Goal: Task Accomplishment & Management: Manage account settings

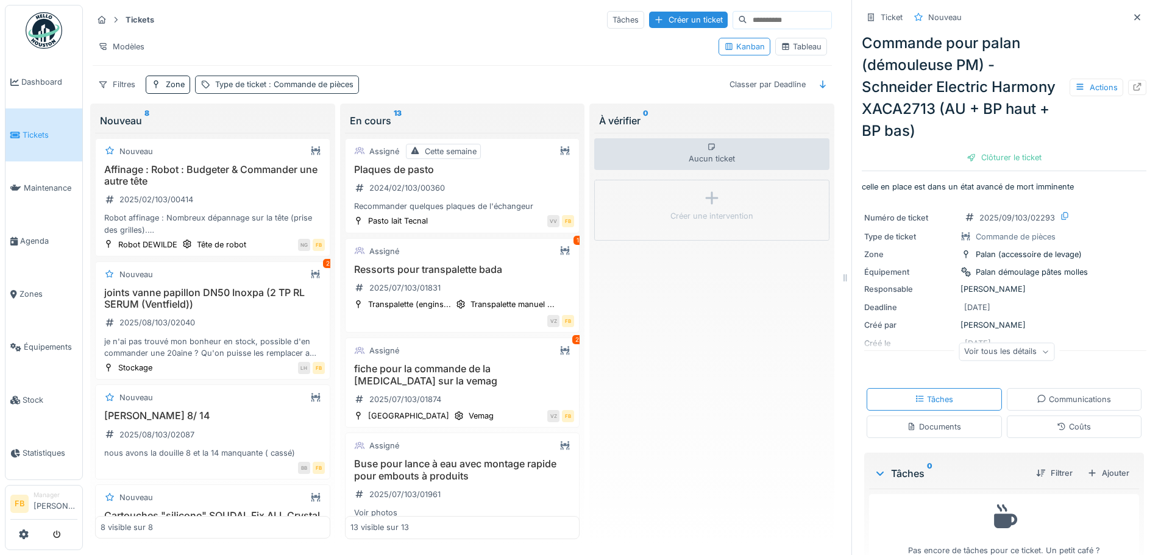
scroll to position [1010, 0]
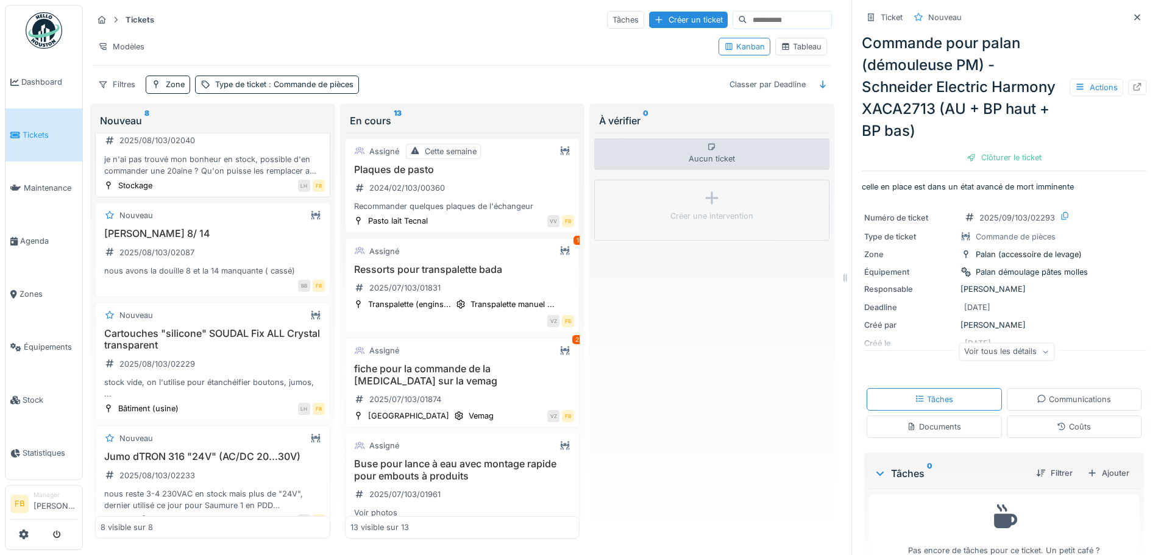
scroll to position [244, 0]
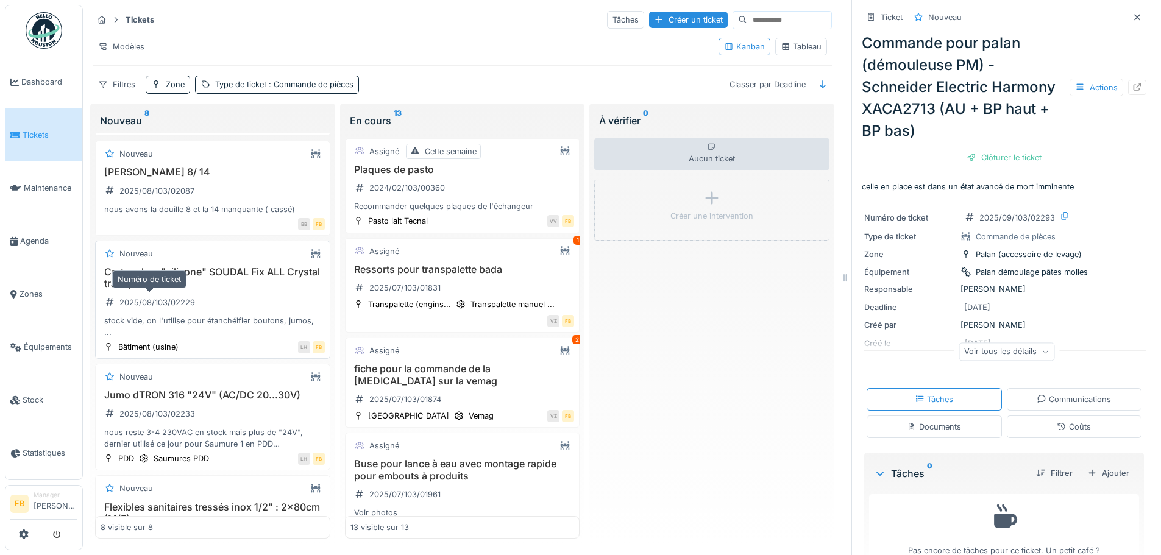
click at [185, 297] on div "2025/08/103/02229" at bounding box center [157, 303] width 76 height 12
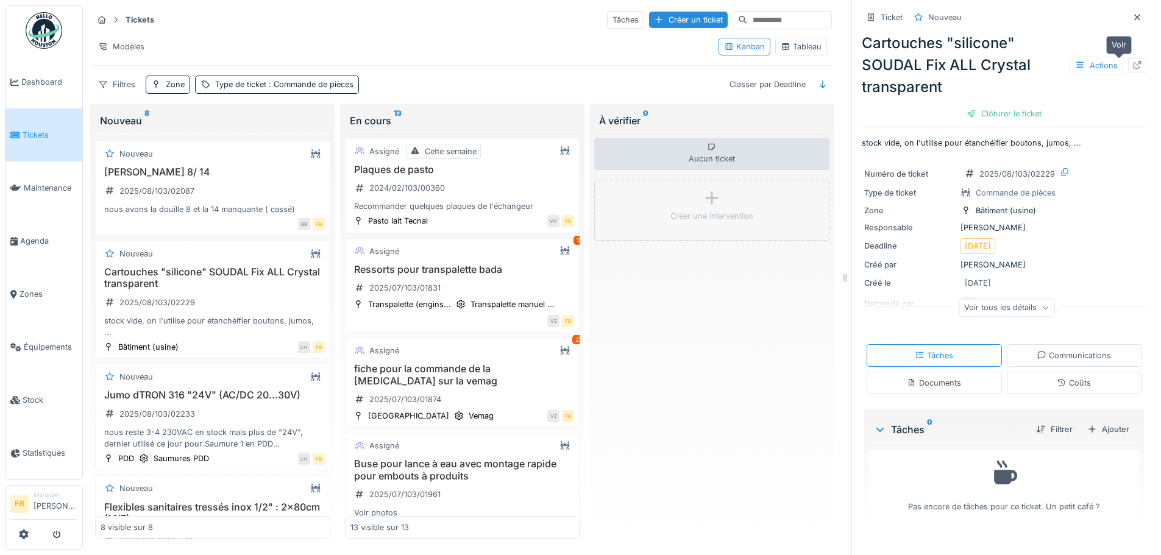
click at [1132, 61] on icon at bounding box center [1137, 65] width 10 height 8
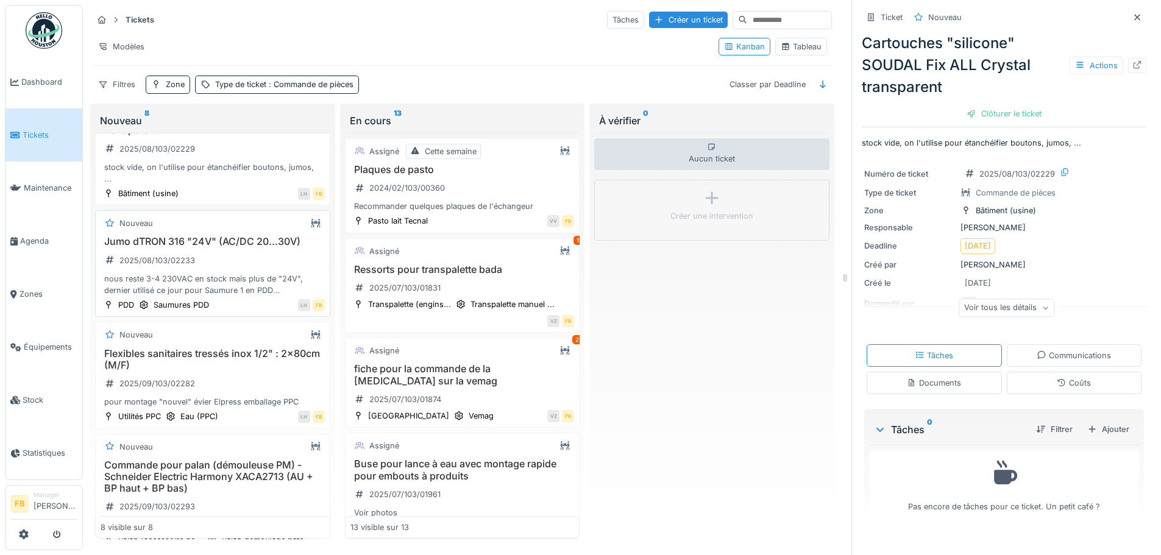
scroll to position [427, 0]
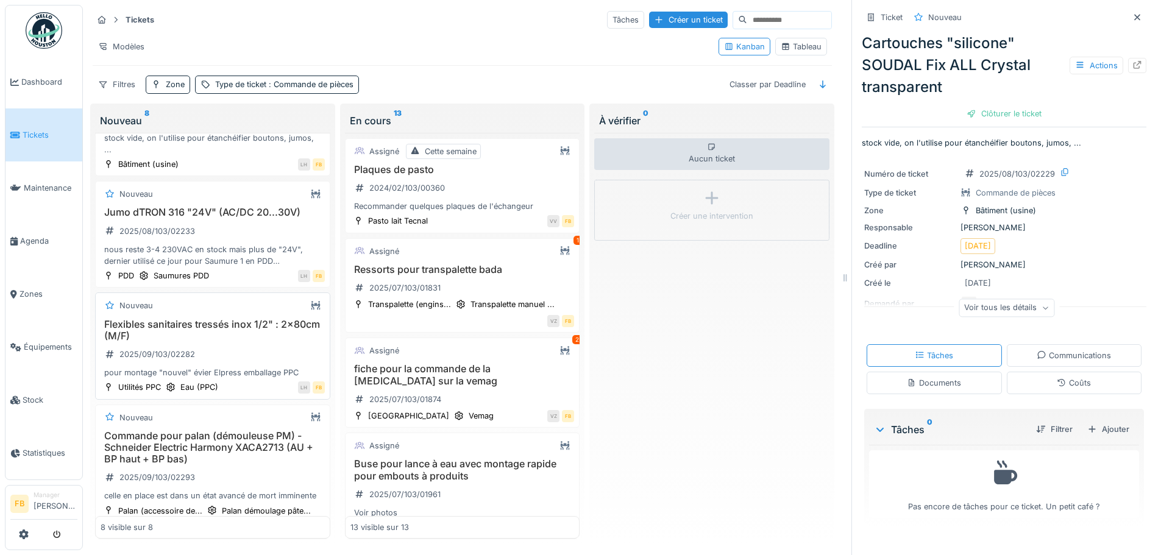
click at [213, 330] on h3 "Flexibles sanitaires tressés inox 1/2" : 2x80cm (M/F)" at bounding box center [213, 330] width 224 height 23
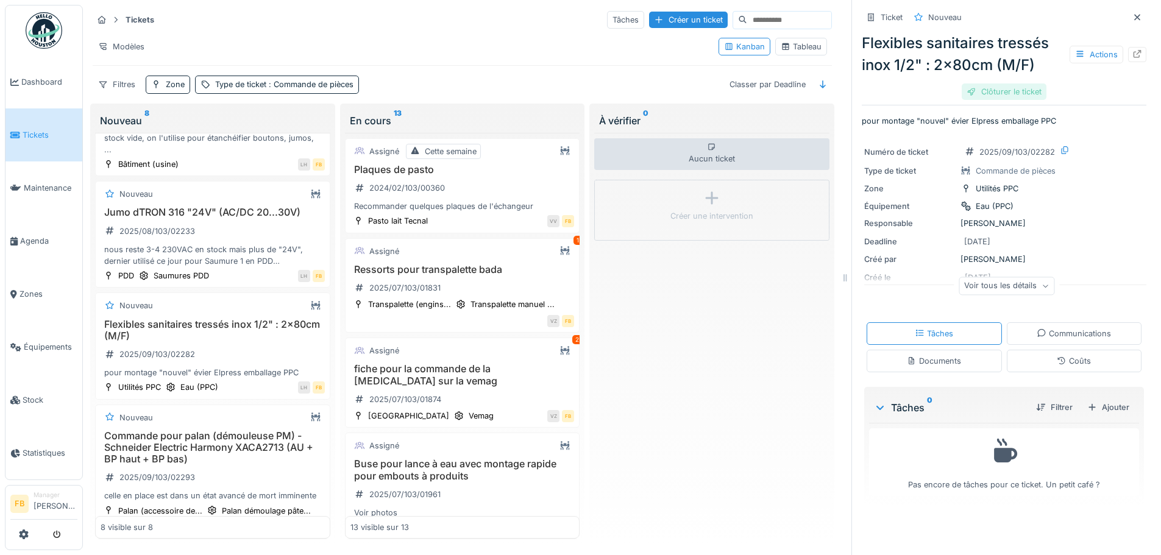
click at [997, 86] on div "Clôturer le ticket" at bounding box center [1004, 91] width 85 height 16
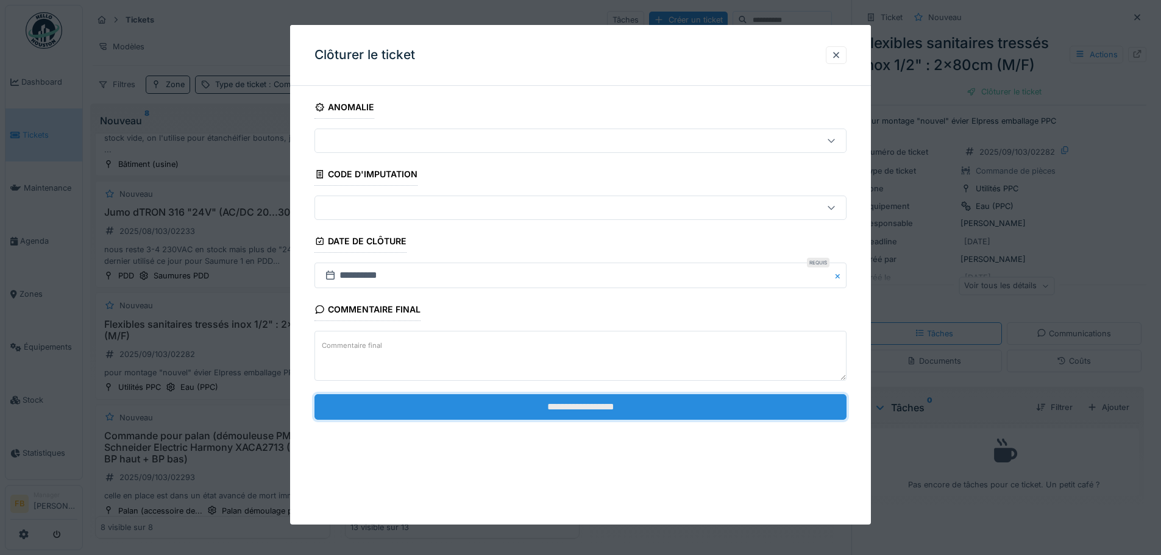
click at [541, 404] on input "**********" at bounding box center [580, 407] width 532 height 26
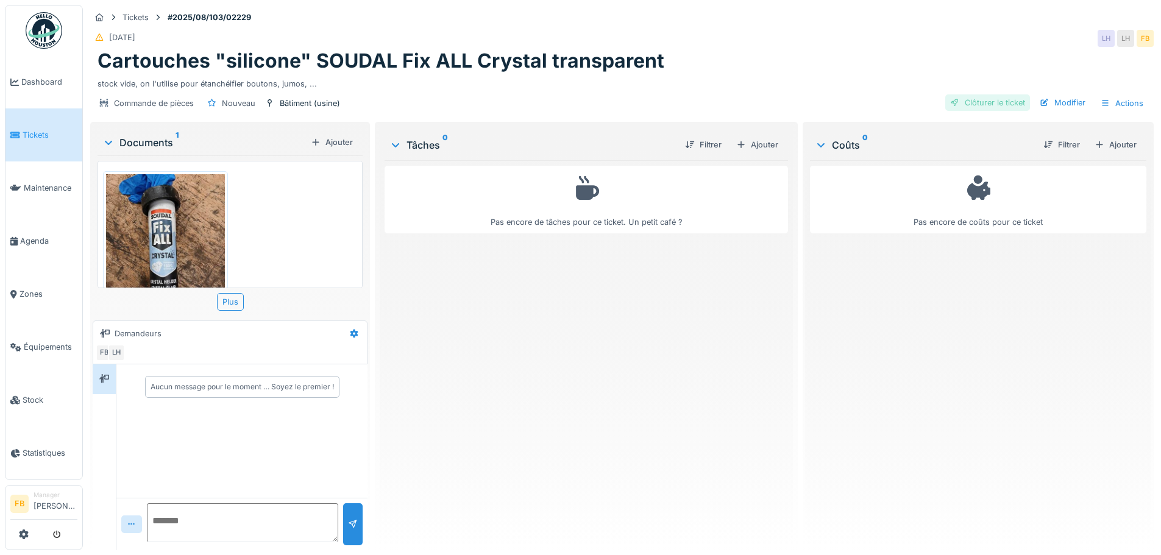
click at [1000, 104] on div "Clôturer le ticket" at bounding box center [987, 102] width 85 height 16
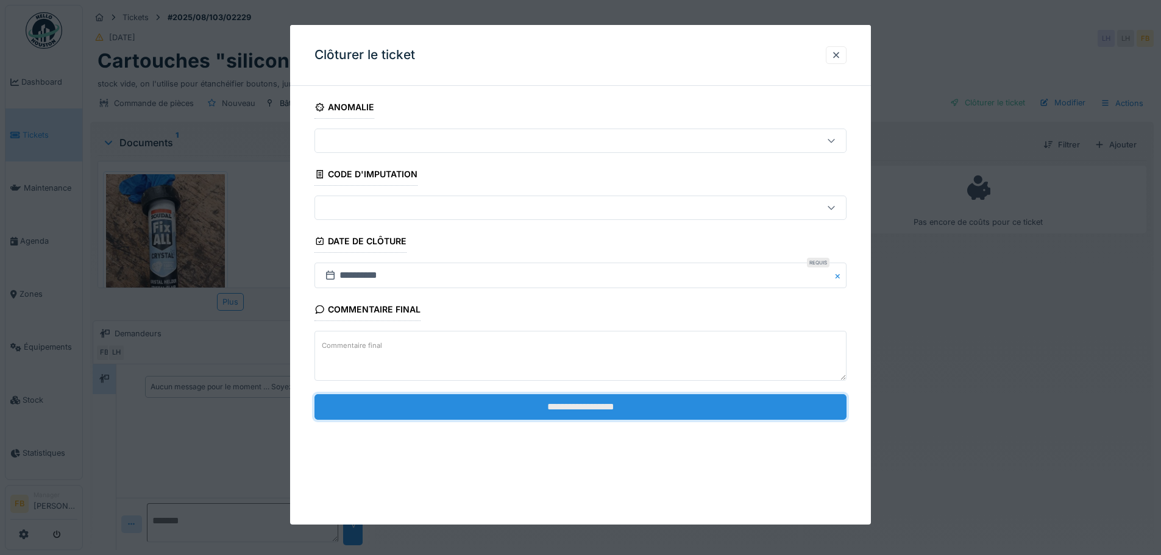
click at [656, 414] on input "**********" at bounding box center [580, 407] width 532 height 26
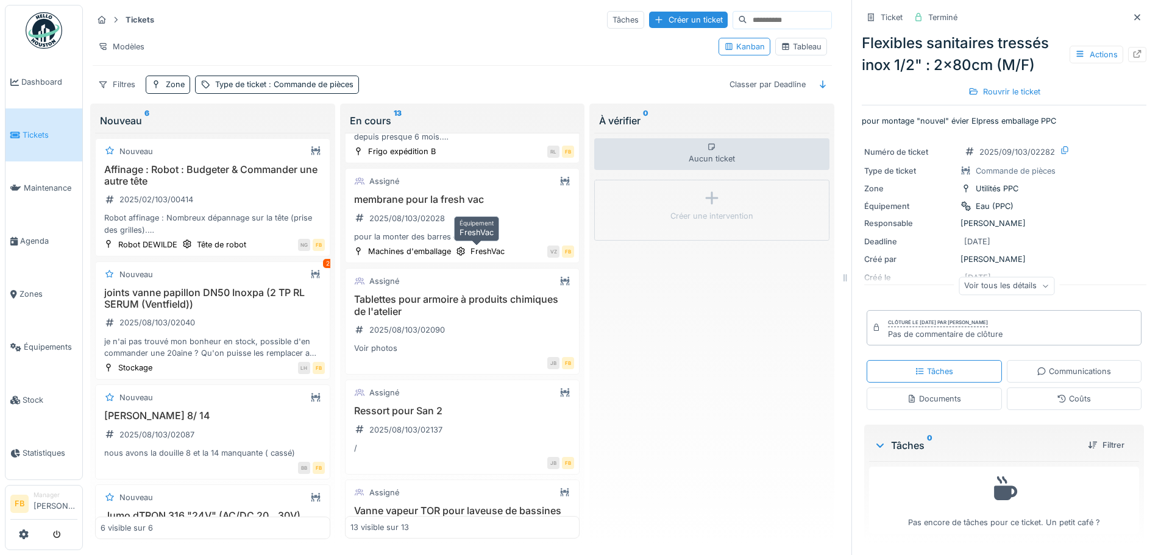
scroll to position [548, 0]
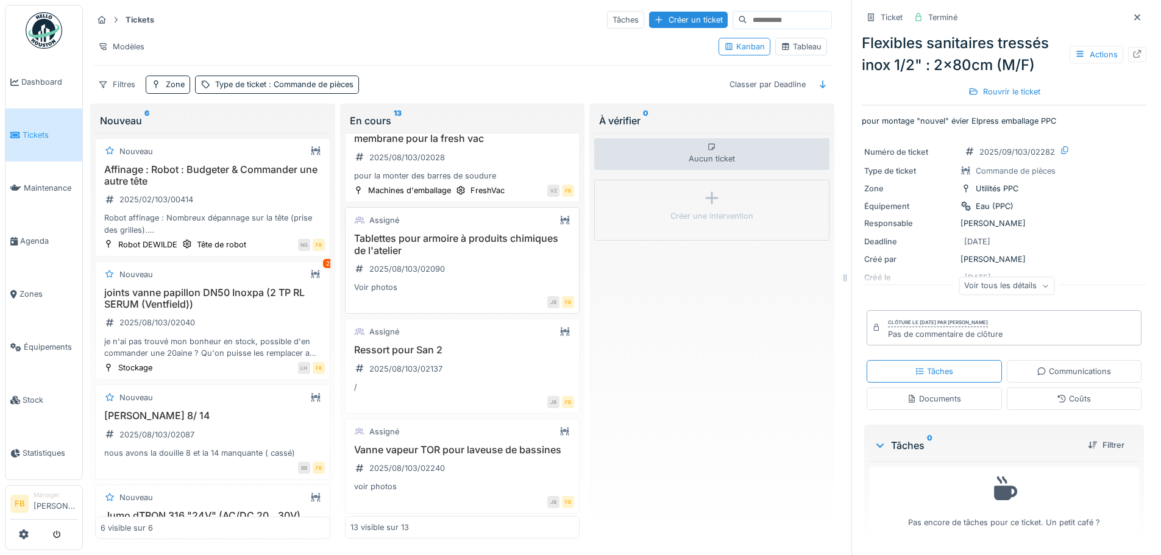
click at [467, 261] on div "Tablettes pour armoire à produits chimiques de l'atelier 2025/08/103/02090 Voir…" at bounding box center [462, 263] width 224 height 60
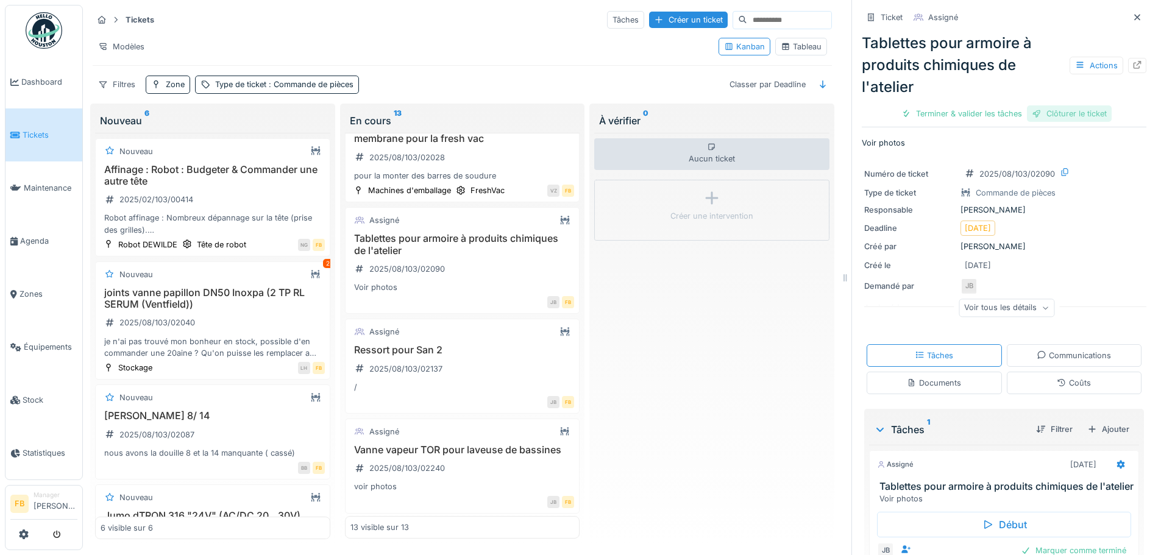
click at [1085, 111] on div "Clôturer le ticket" at bounding box center [1069, 113] width 85 height 16
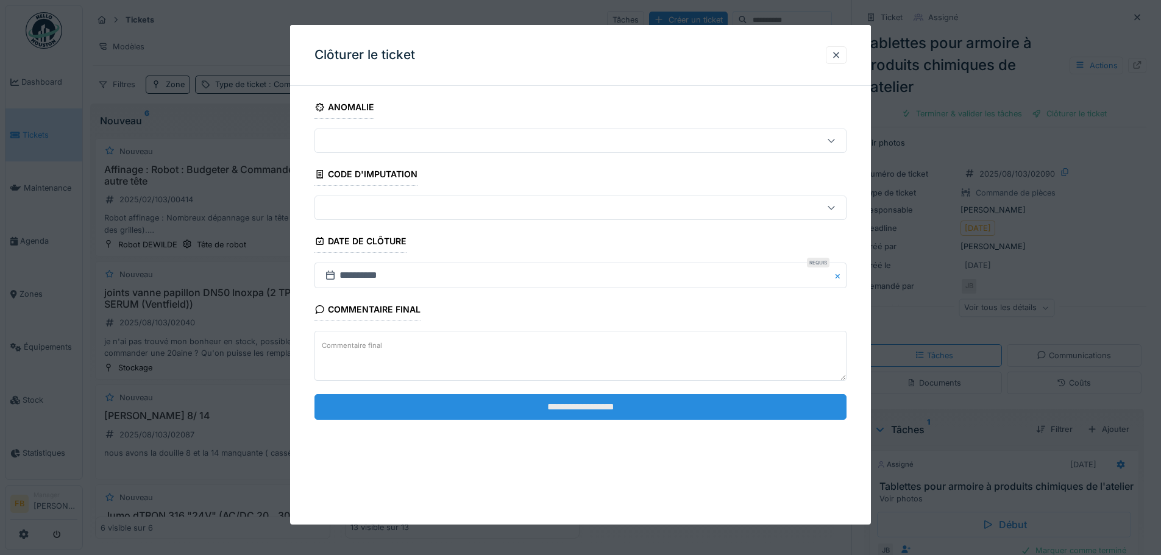
click at [567, 405] on input "**********" at bounding box center [580, 407] width 532 height 26
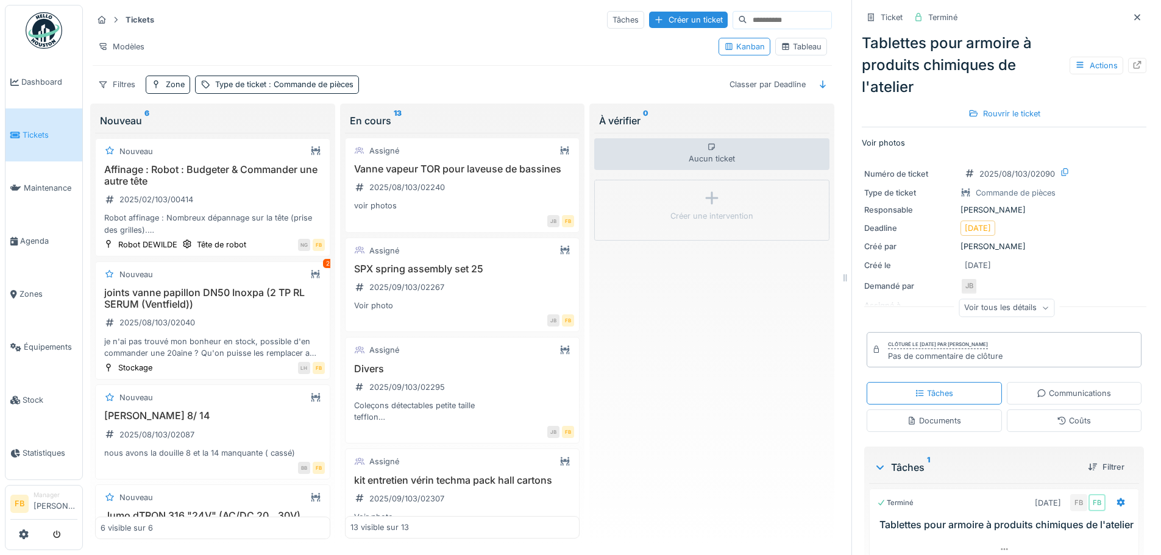
scroll to position [841, 0]
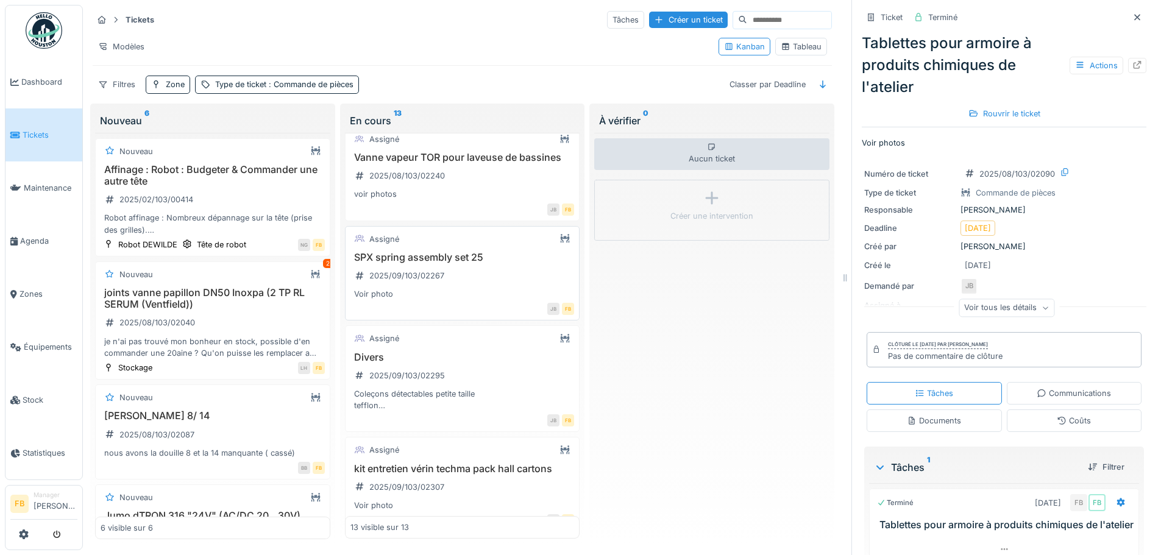
click at [484, 258] on div "Assigné SPX spring assembly set 25 2025/09/103/02267 Voir photo JB FB" at bounding box center [462, 273] width 235 height 95
click at [477, 263] on h3 "SPX spring assembly set 25" at bounding box center [462, 258] width 224 height 12
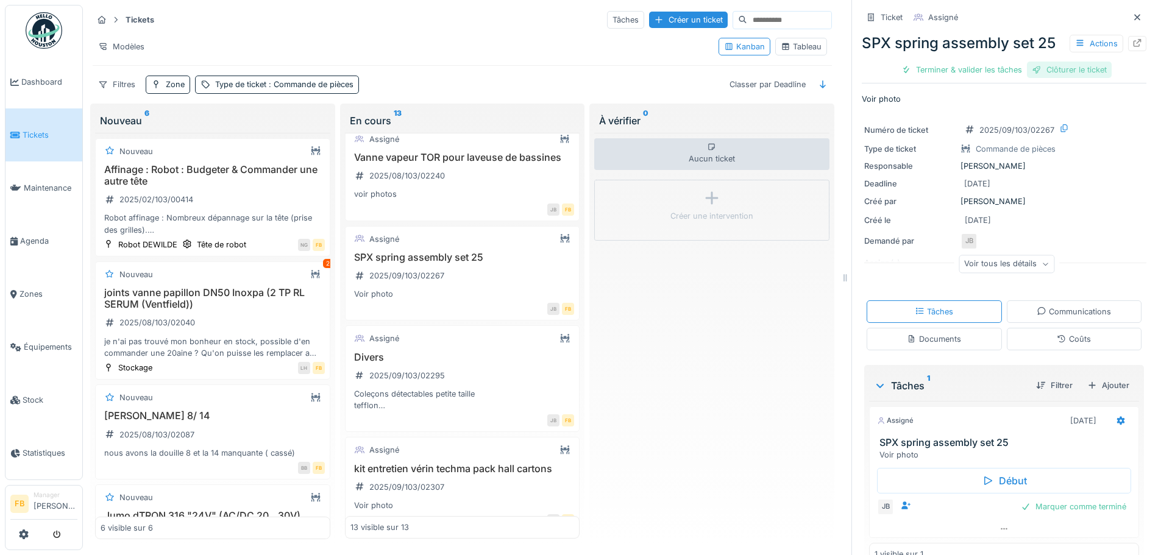
click at [1088, 68] on div "Clôturer le ticket" at bounding box center [1069, 70] width 85 height 16
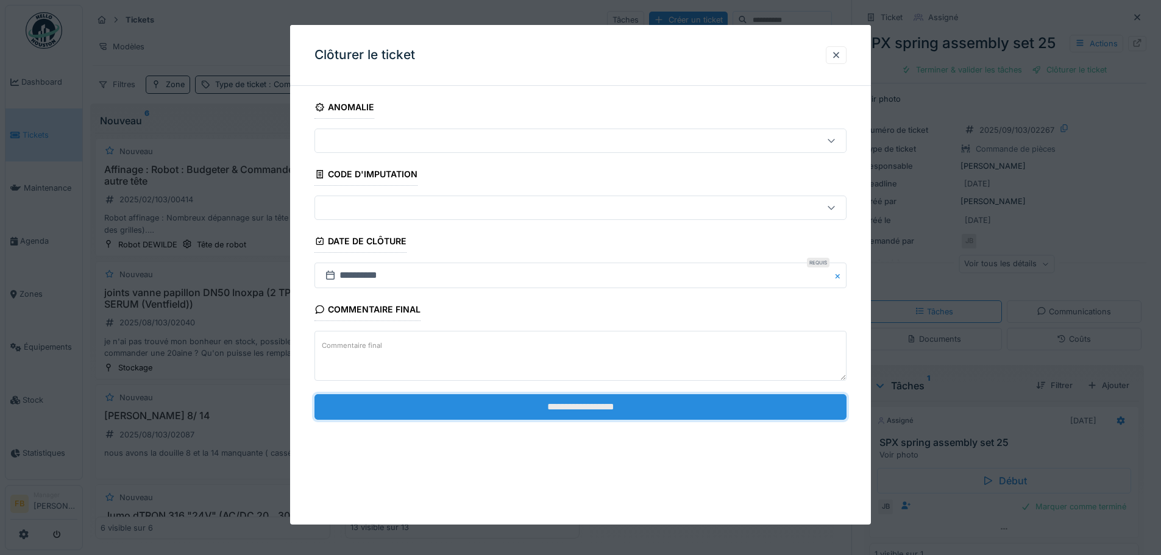
click at [623, 405] on input "**********" at bounding box center [580, 407] width 532 height 26
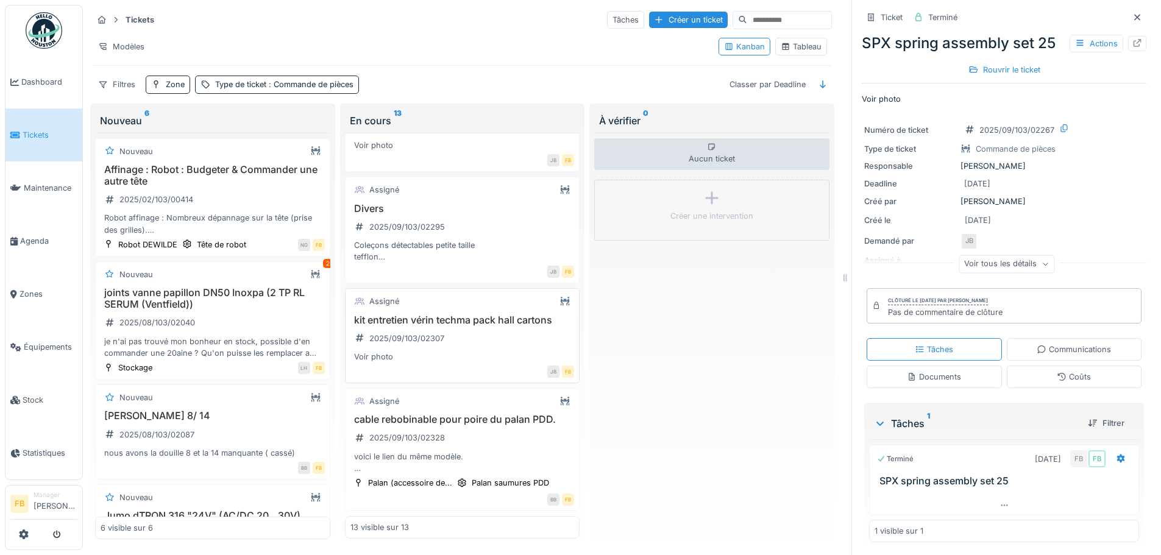
scroll to position [1010, 0]
click at [417, 414] on div "cable rebobinable pour poire du palan PDD. 2025/09/103/02328 voici le lien du m…" at bounding box center [462, 444] width 224 height 60
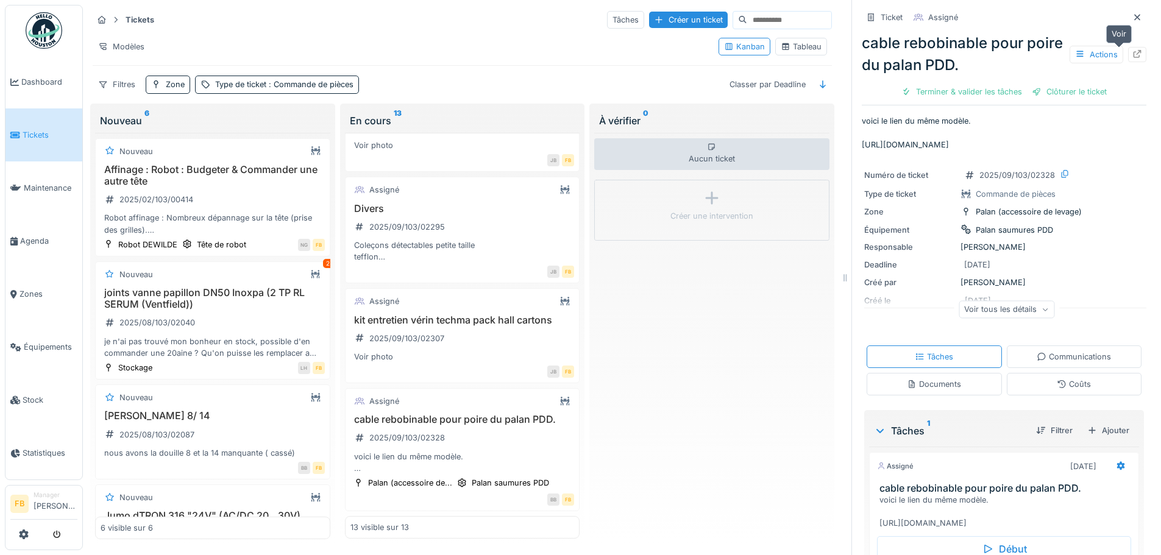
click at [1132, 50] on icon at bounding box center [1137, 54] width 10 height 8
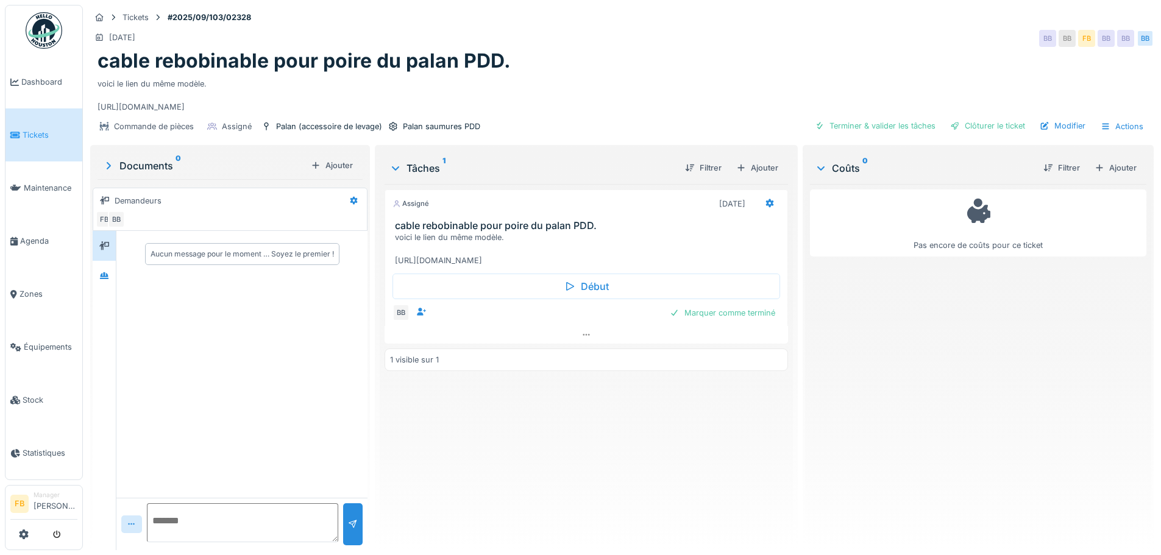
click at [493, 267] on div "voici le lien du même modèle. [URL][DOMAIN_NAME]" at bounding box center [588, 249] width 387 height 35
click at [468, 254] on div "voici le lien du même modèle. [URL][DOMAIN_NAME]" at bounding box center [588, 249] width 387 height 35
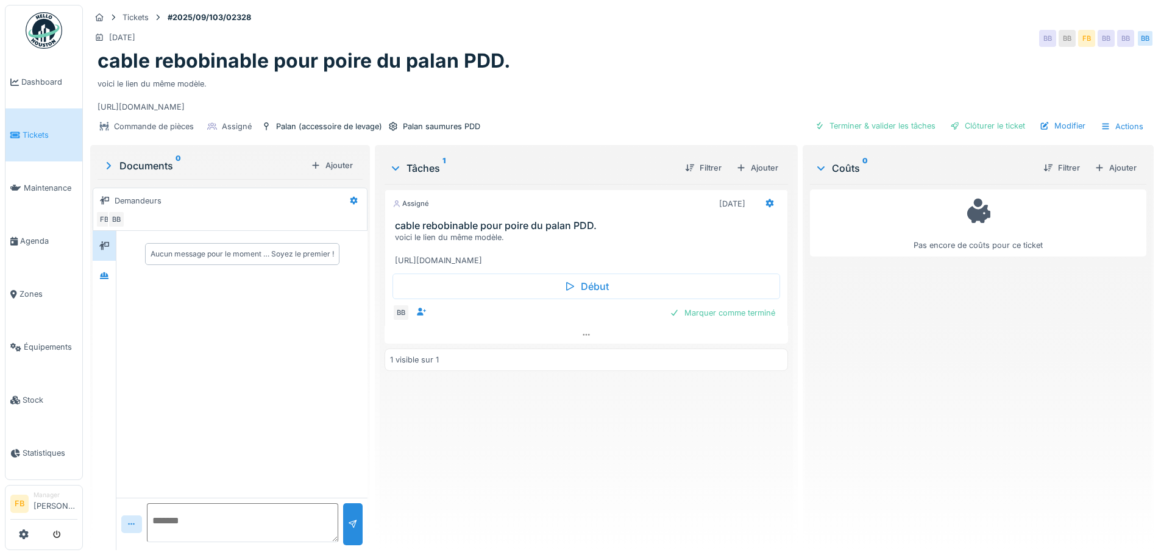
click at [401, 267] on div "voici le lien du même modèle. [URL][DOMAIN_NAME]" at bounding box center [588, 249] width 387 height 35
click at [1062, 125] on div "Modifier" at bounding box center [1062, 126] width 55 height 16
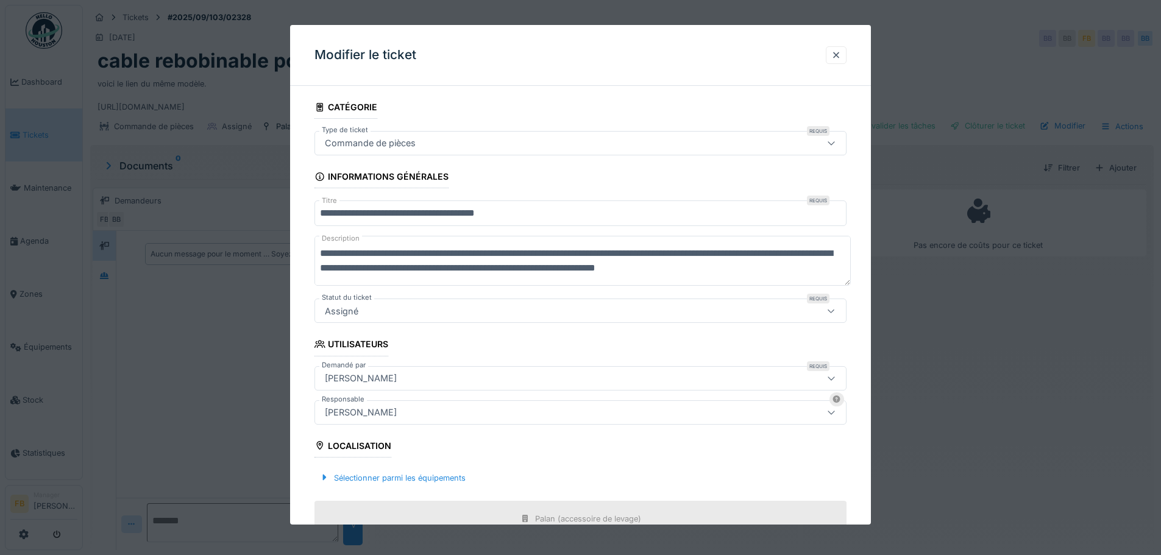
scroll to position [59, 0]
drag, startPoint x: 321, startPoint y: 270, endPoint x: 667, endPoint y: 279, distance: 346.3
click at [667, 279] on textarea "**********" at bounding box center [582, 261] width 536 height 50
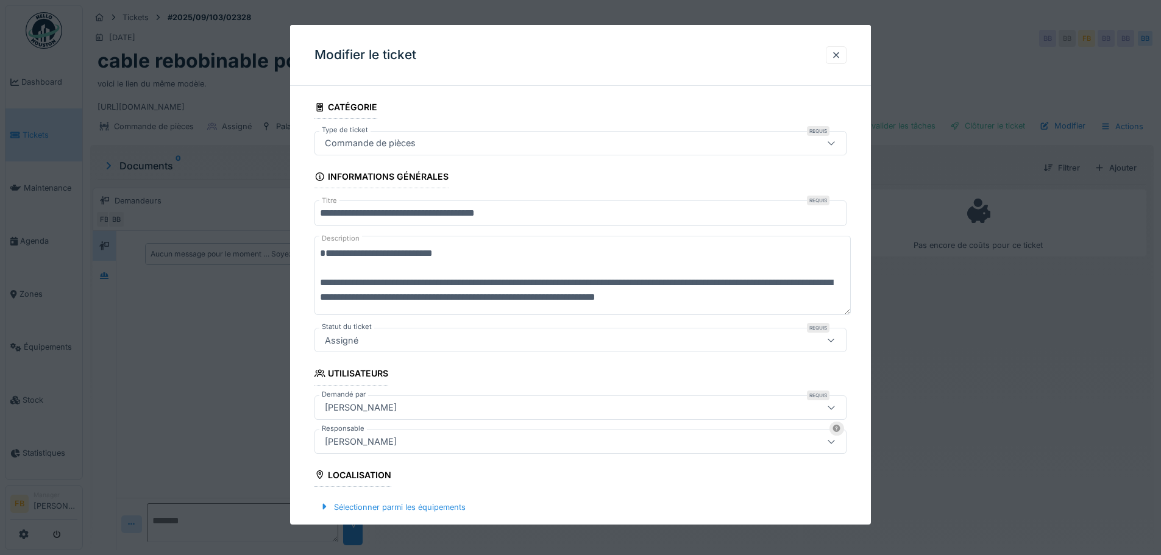
scroll to position [29, 0]
click at [838, 52] on div at bounding box center [836, 55] width 10 height 12
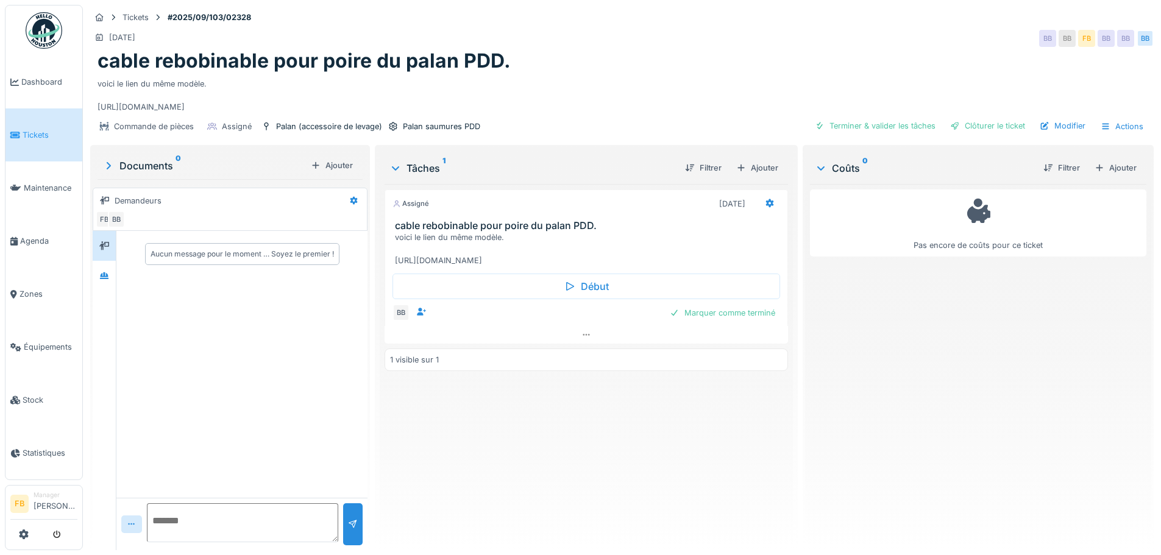
scroll to position [0, 0]
click at [553, 267] on div "voici le lien du même modèle. [URL][DOMAIN_NAME]" at bounding box center [588, 249] width 387 height 35
click at [541, 267] on div "voici le lien du même modèle. [URL][DOMAIN_NAME]" at bounding box center [588, 249] width 387 height 35
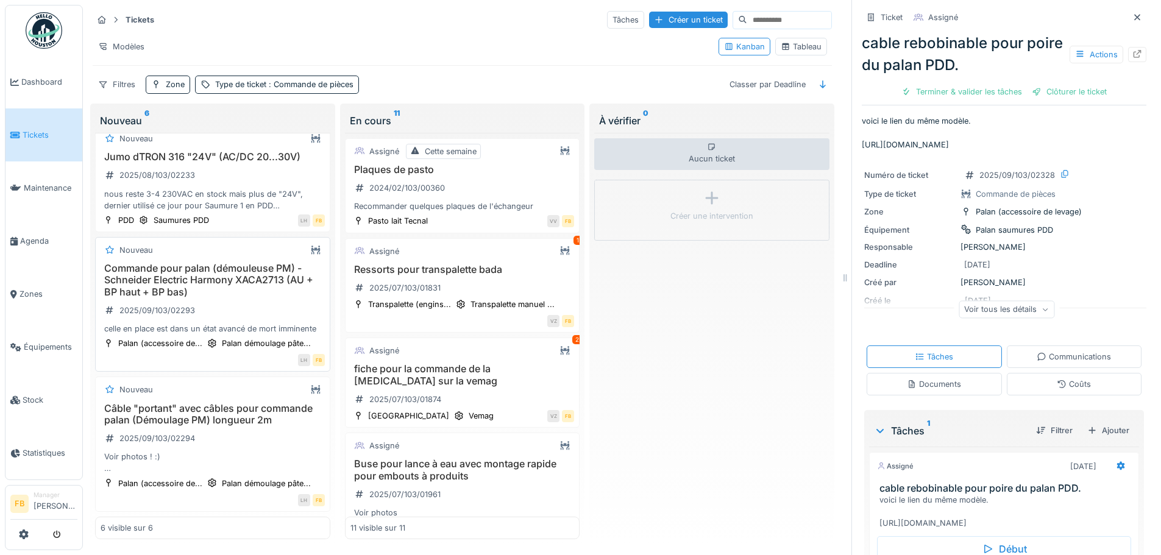
scroll to position [425, 0]
click at [210, 403] on h3 "Câble "portant" avec câbles pour commande palan (Démoulage PM) longueur 2m" at bounding box center [213, 414] width 224 height 23
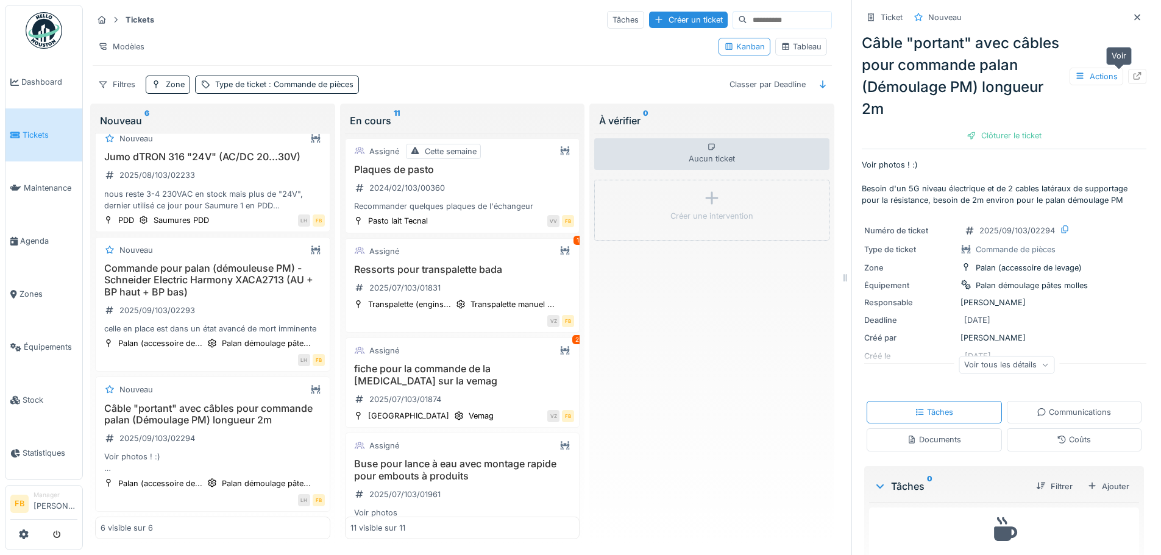
click at [1132, 73] on icon at bounding box center [1137, 76] width 10 height 8
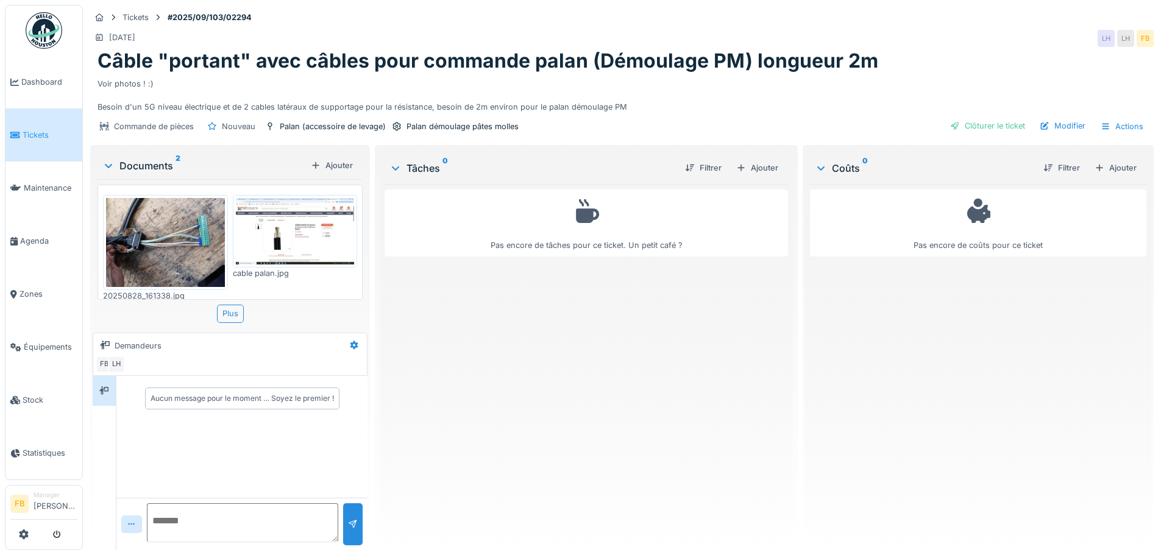
click at [177, 227] on img at bounding box center [165, 242] width 119 height 89
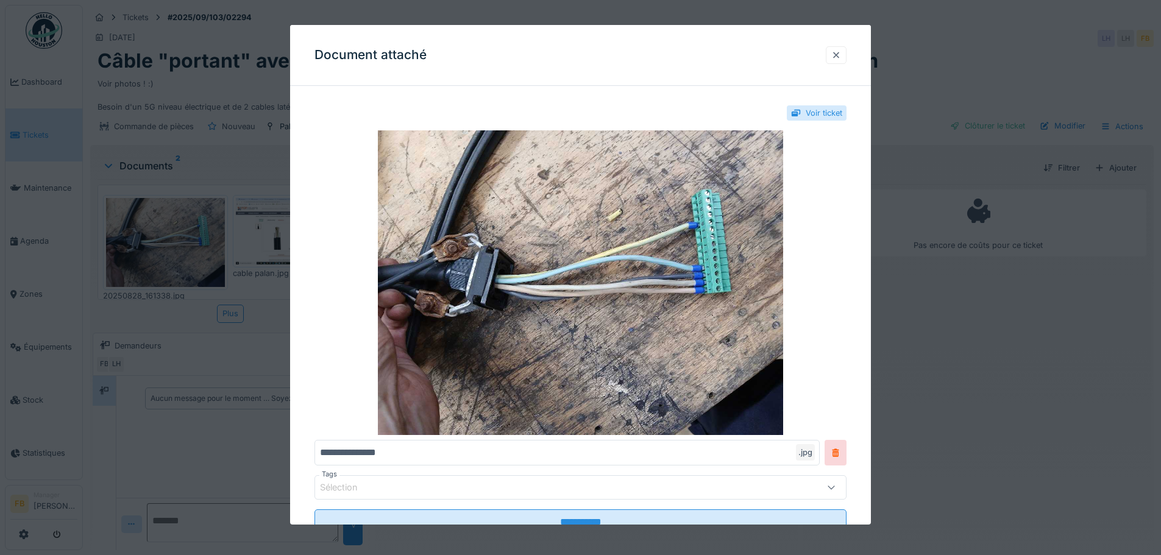
click at [838, 52] on div at bounding box center [836, 55] width 10 height 12
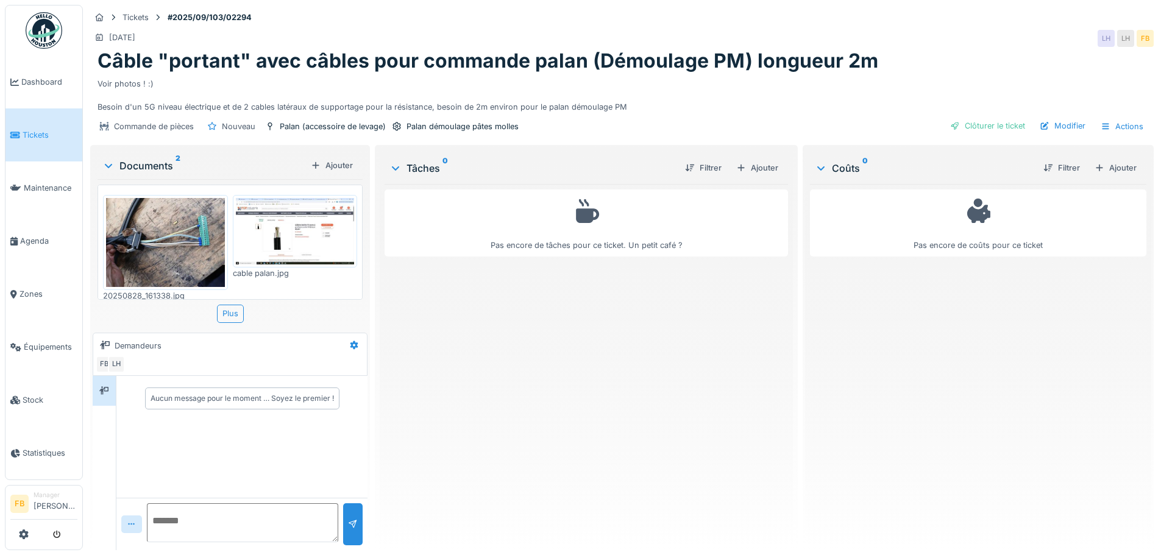
click at [261, 229] on img at bounding box center [295, 231] width 119 height 67
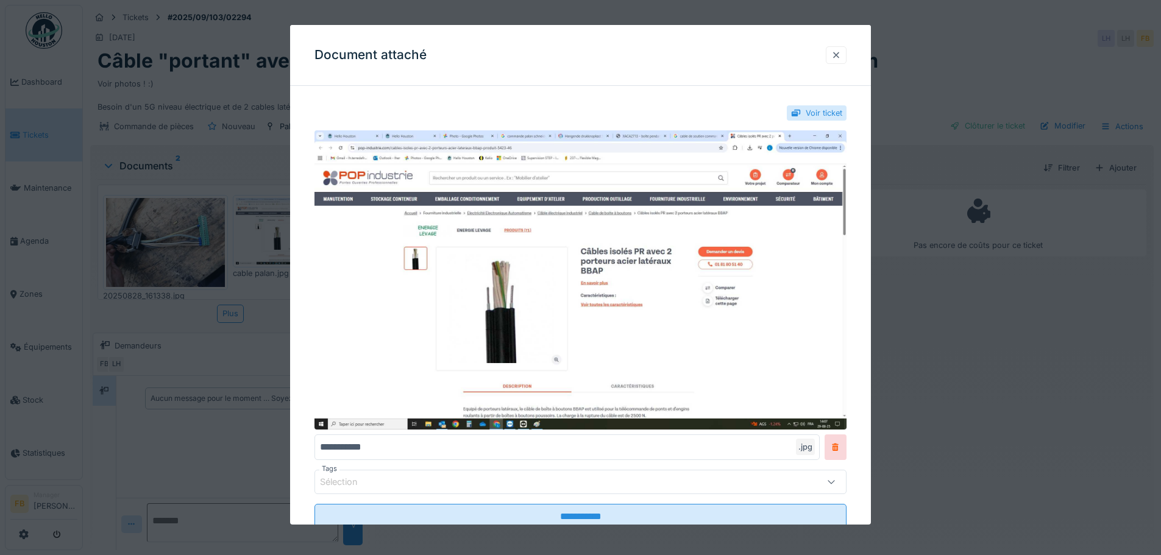
click at [846, 50] on div at bounding box center [836, 55] width 21 height 18
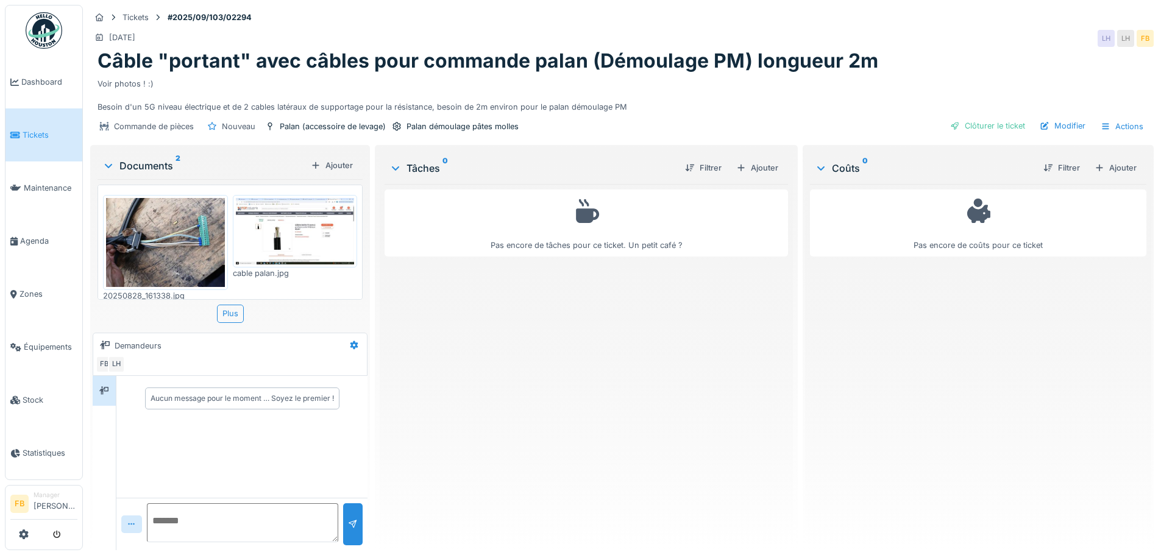
click at [284, 236] on img at bounding box center [295, 231] width 119 height 67
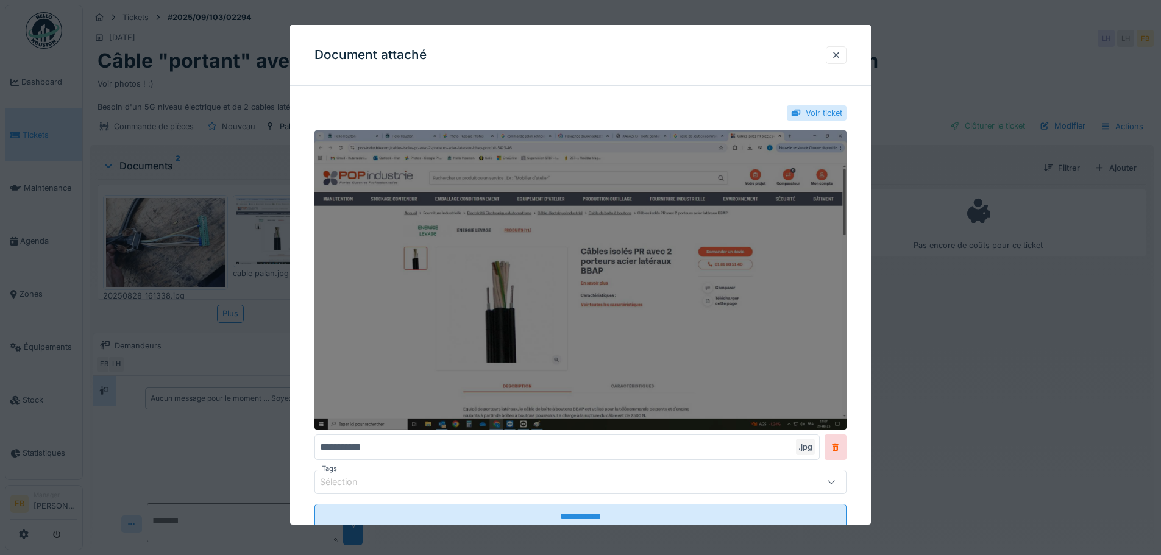
click at [570, 259] on img at bounding box center [580, 279] width 532 height 299
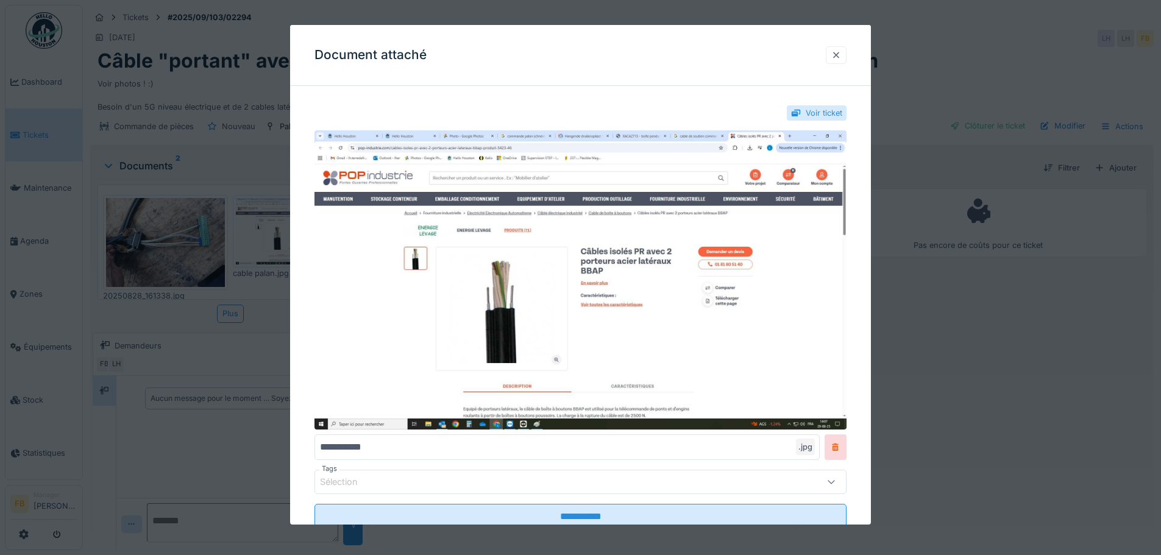
click at [841, 49] on div at bounding box center [836, 55] width 10 height 12
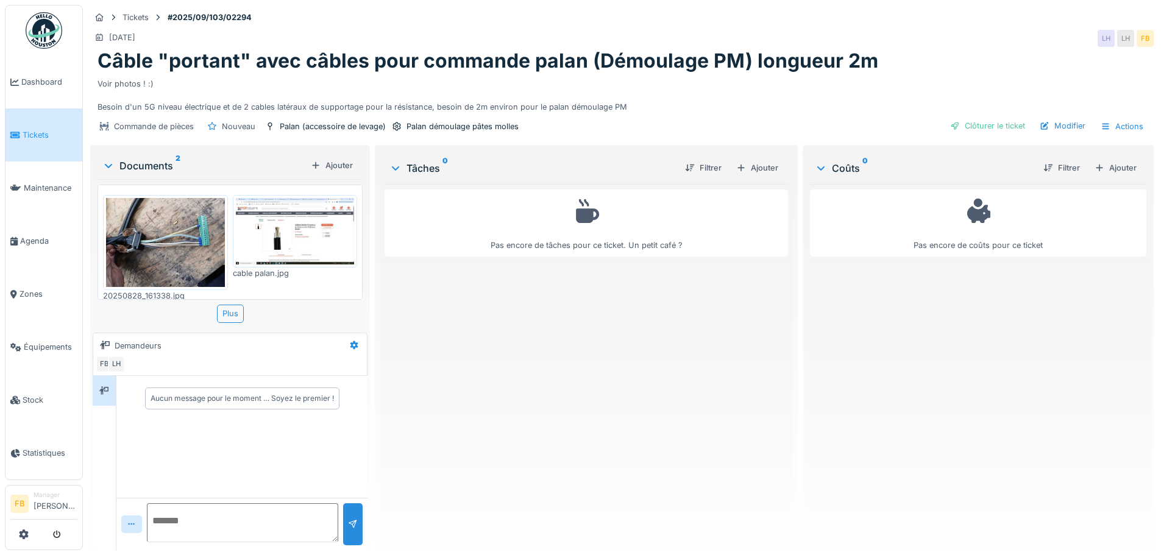
click at [164, 246] on img at bounding box center [165, 242] width 119 height 89
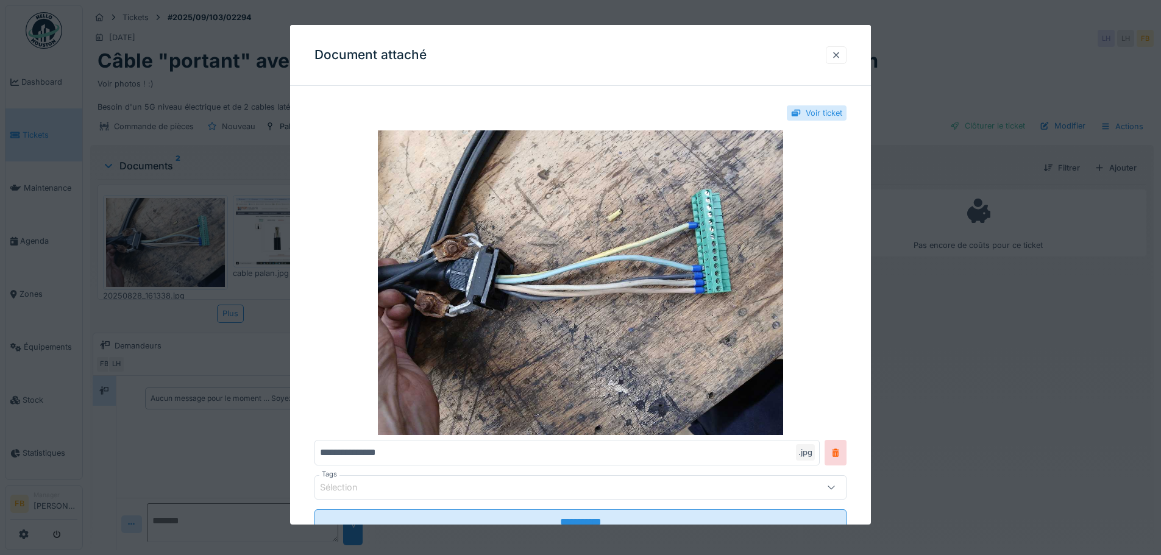
click at [841, 54] on div at bounding box center [836, 55] width 10 height 12
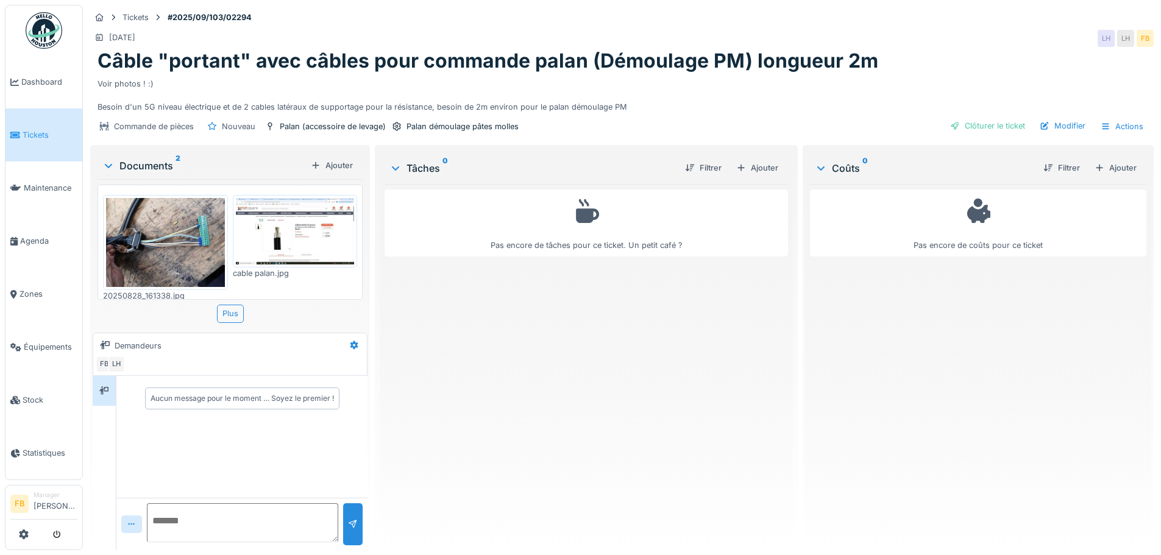
click at [271, 235] on img at bounding box center [295, 231] width 119 height 67
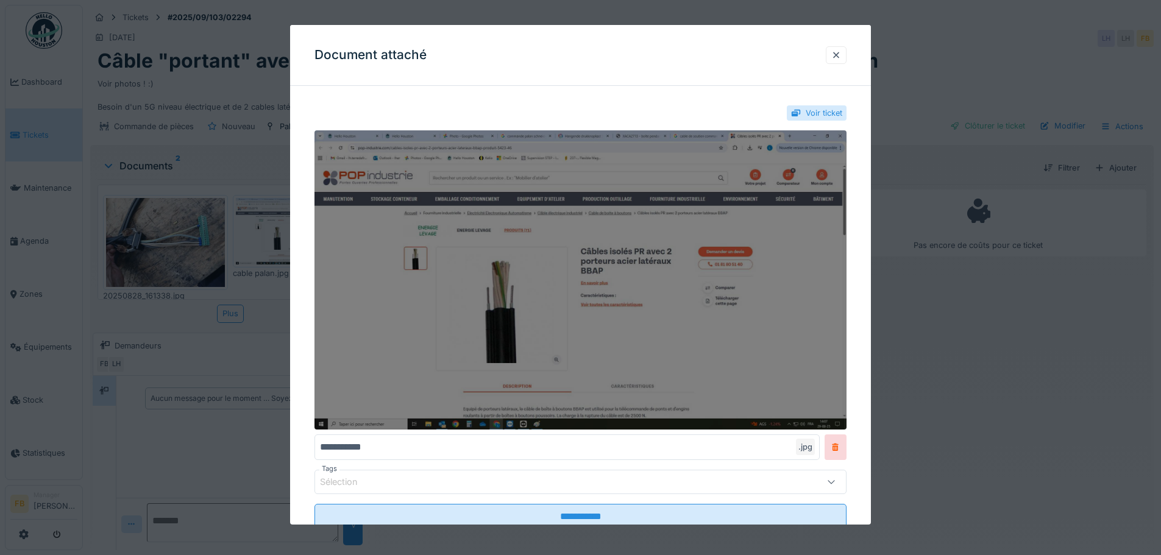
click at [641, 246] on img at bounding box center [580, 279] width 532 height 299
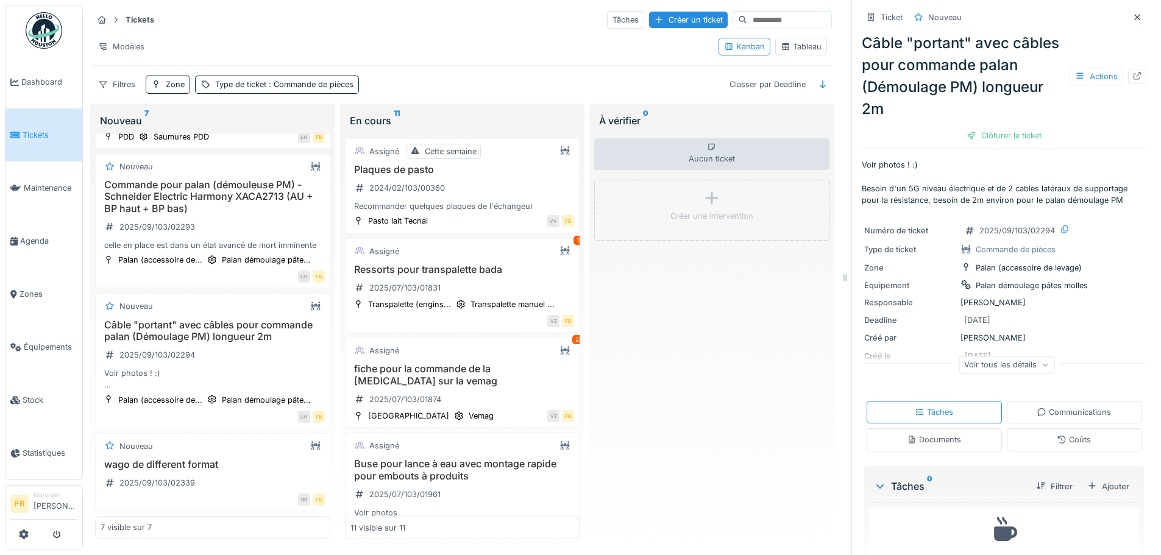
scroll to position [9, 0]
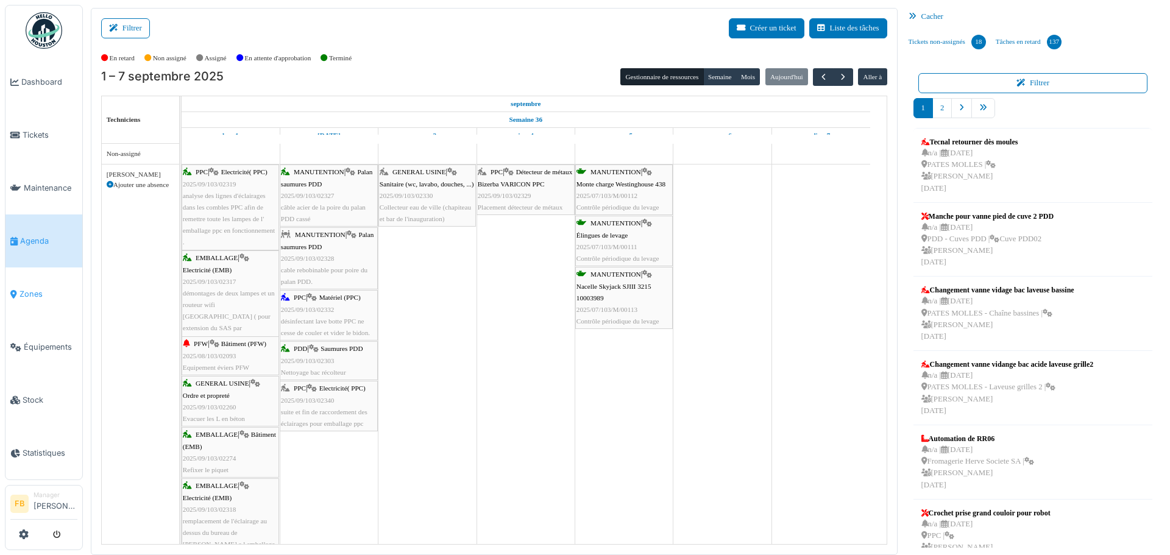
click at [33, 289] on span "Zones" at bounding box center [49, 294] width 58 height 12
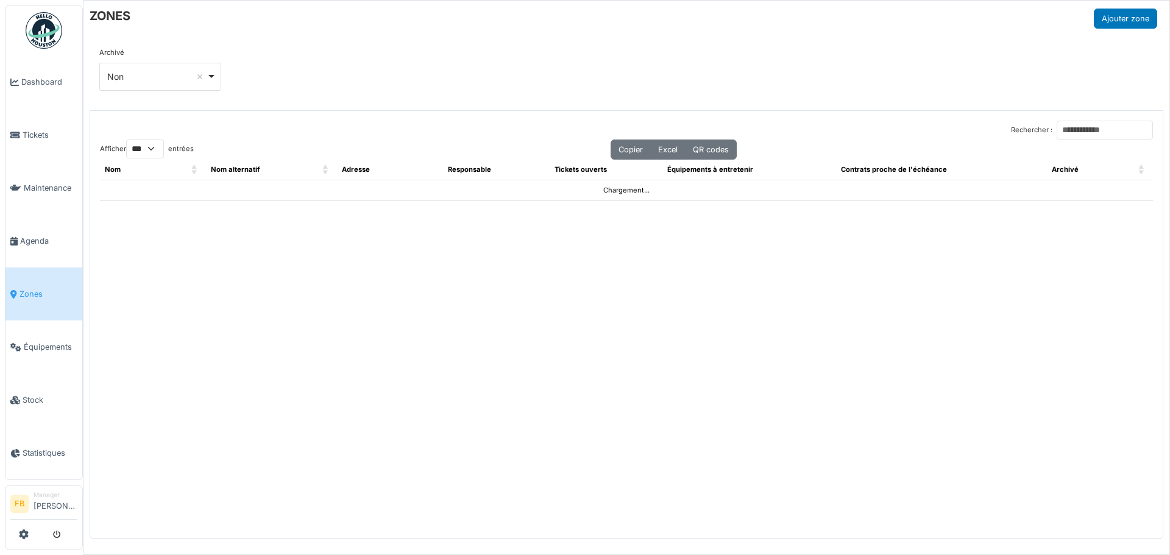
select select "***"
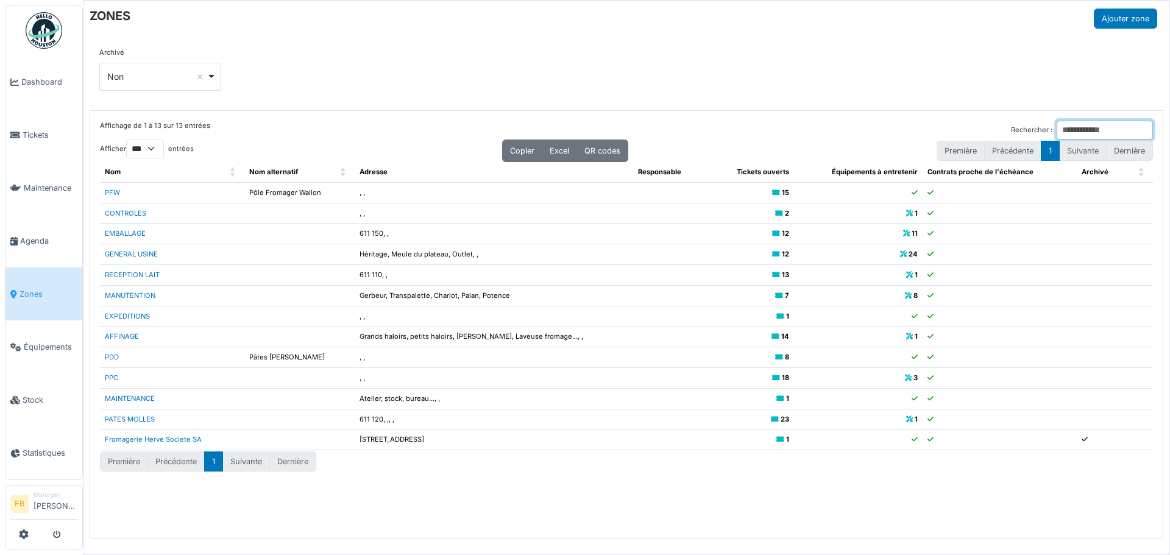
click at [1058, 128] on input "Rechercher :" at bounding box center [1105, 130] width 96 height 19
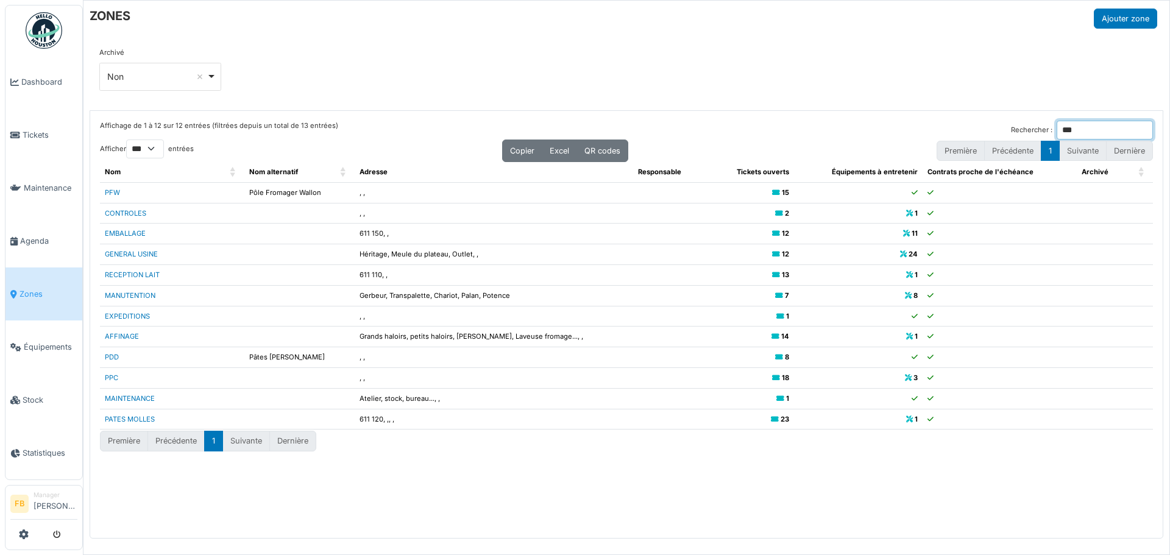
type input "****"
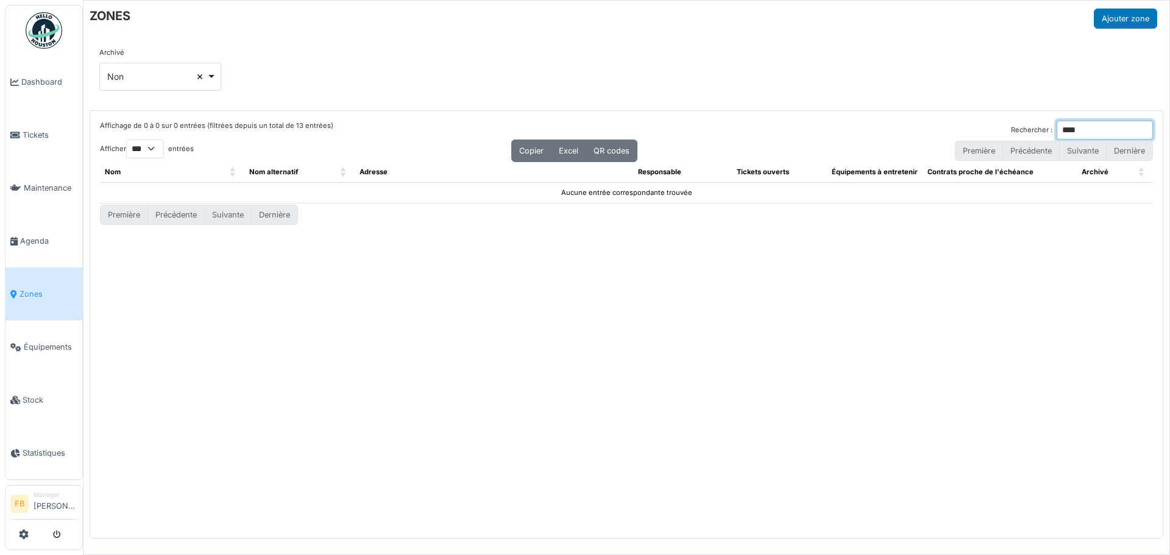
select select
type input "****"
click at [55, 341] on span "Équipements" at bounding box center [51, 347] width 54 height 12
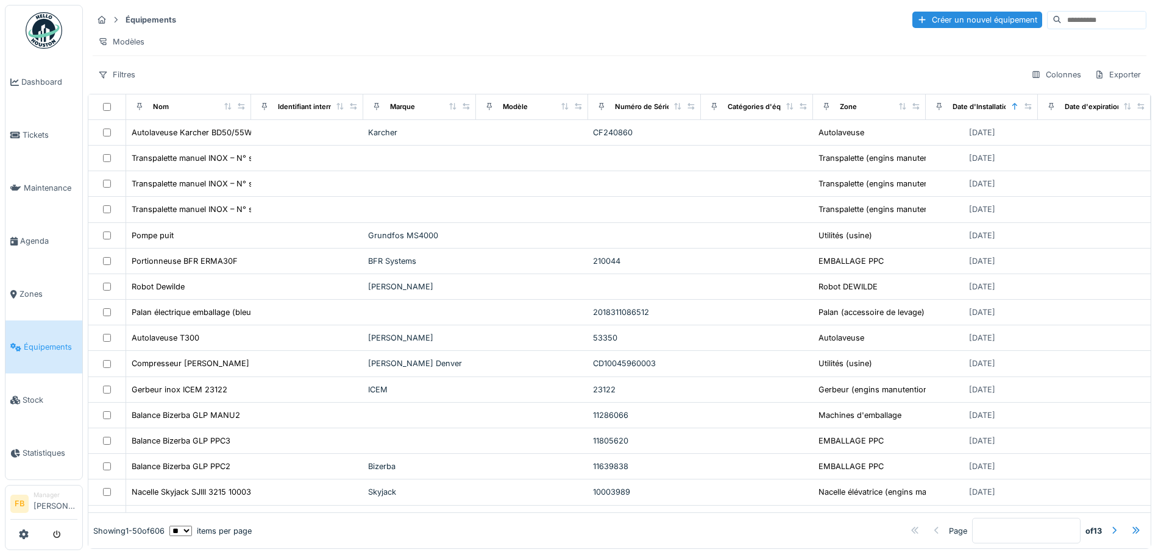
click at [1062, 23] on input at bounding box center [1104, 20] width 84 height 17
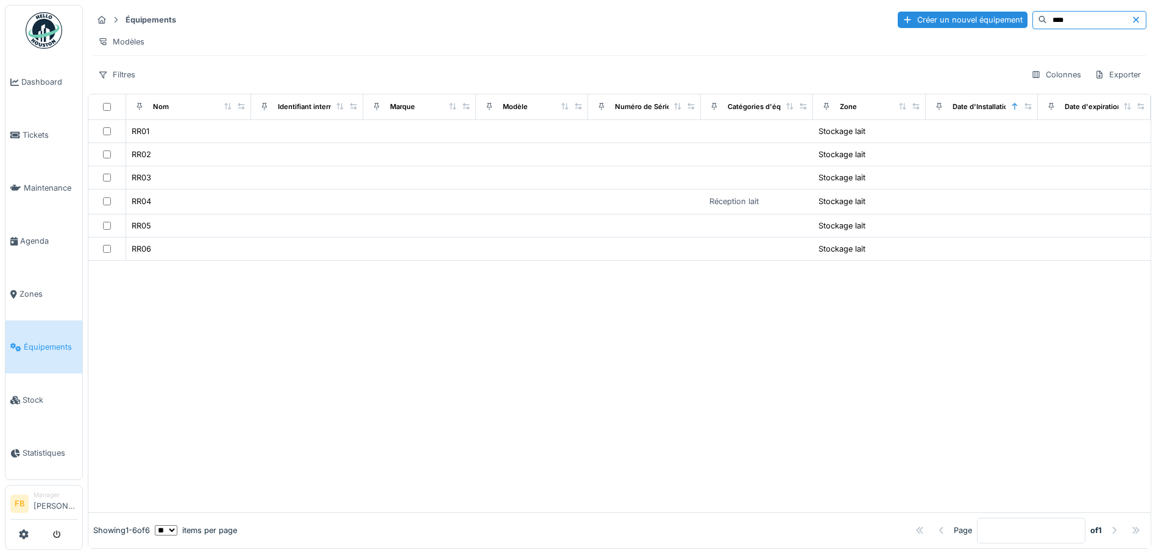
type input "****"
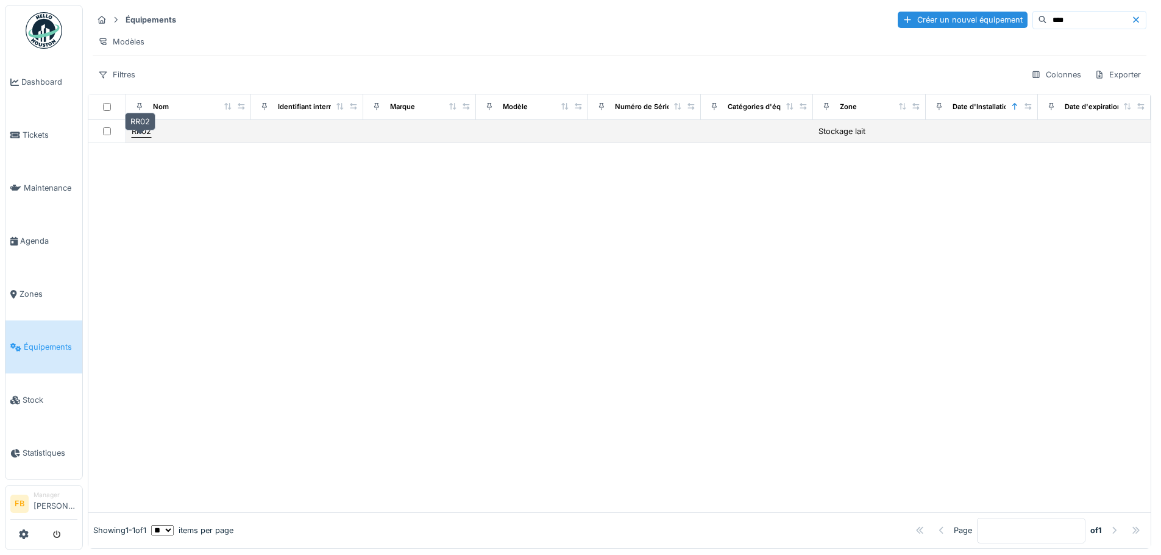
click at [149, 137] on div "RR02" at bounding box center [142, 132] width 20 height 12
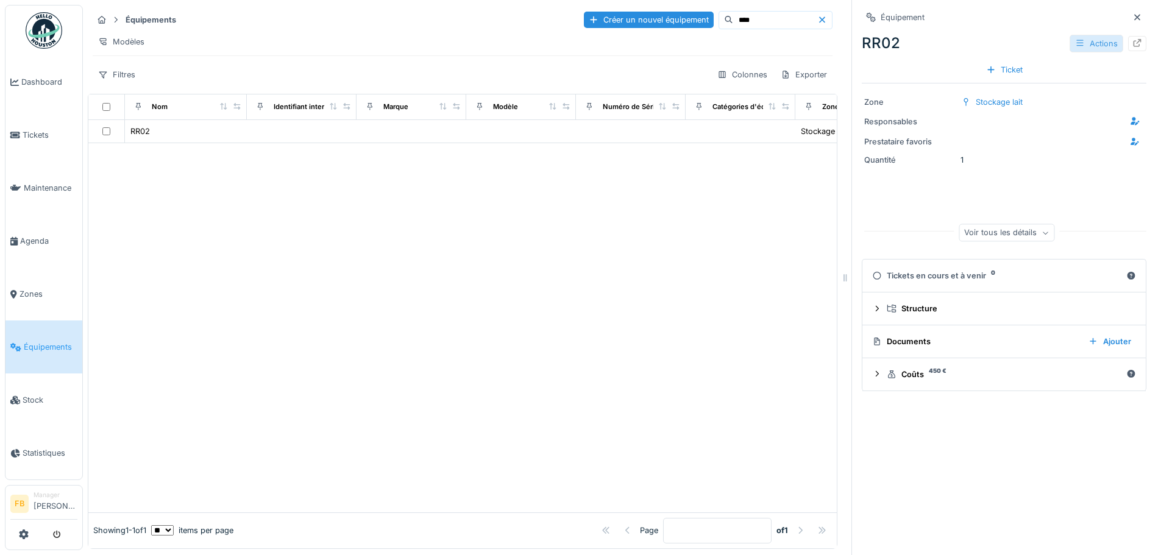
click at [1070, 41] on div "Actions" at bounding box center [1097, 44] width 54 height 18
click at [650, 278] on div at bounding box center [462, 327] width 748 height 369
click at [38, 288] on span "Zones" at bounding box center [49, 294] width 58 height 12
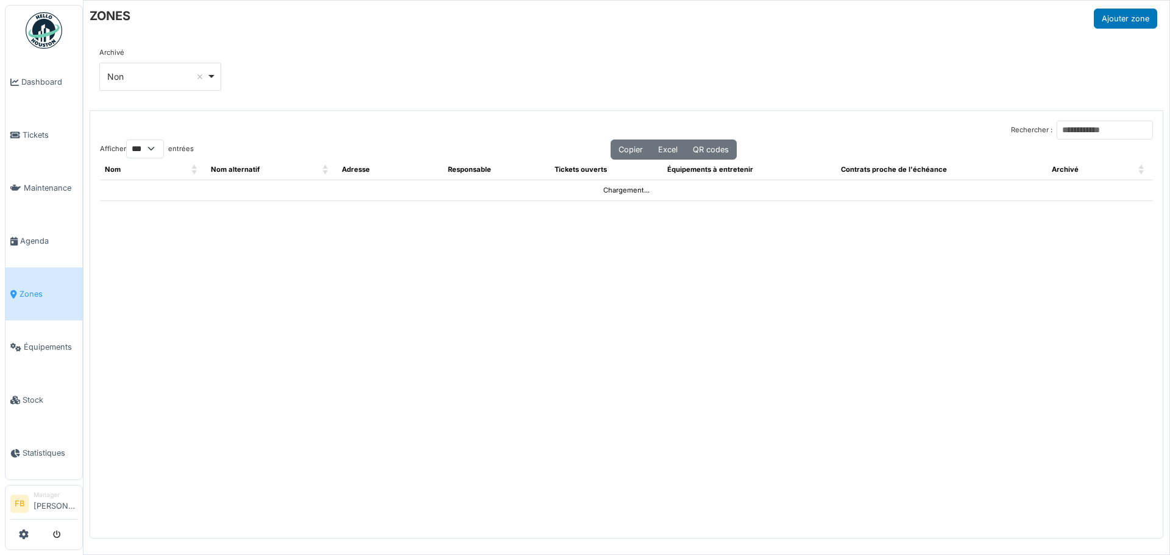
select select "***"
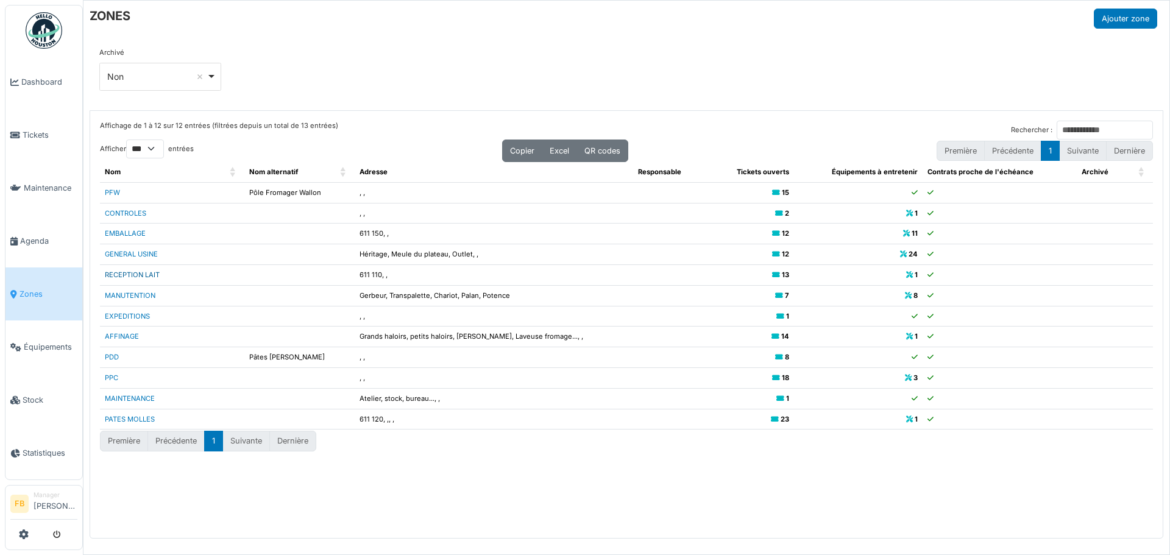
click at [140, 274] on link "RECEPTION LAIT" at bounding box center [132, 275] width 55 height 9
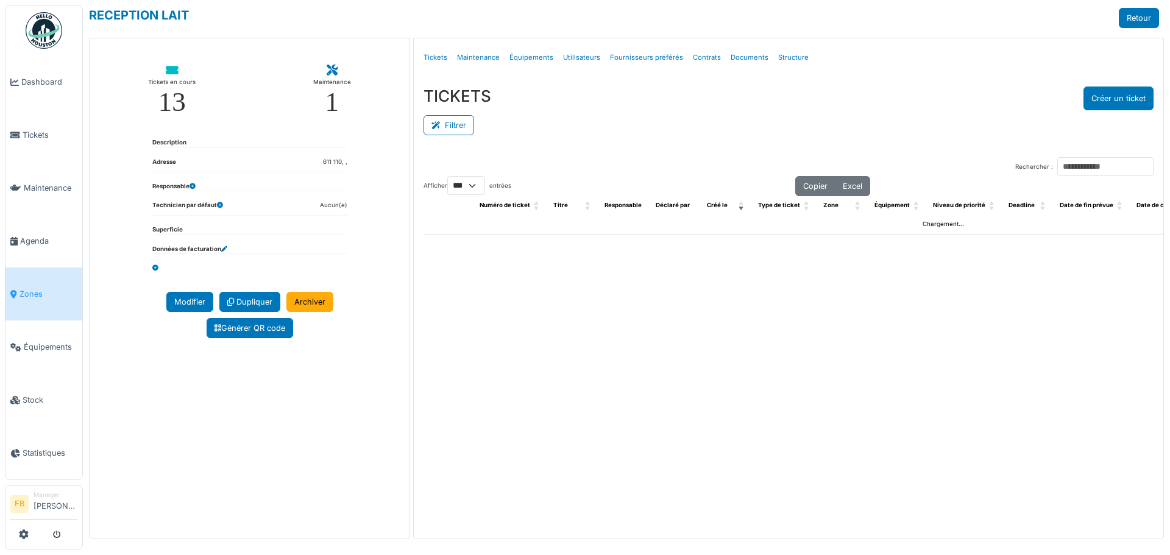
select select "***"
click at [1064, 164] on input "Rechercher :" at bounding box center [1105, 166] width 96 height 19
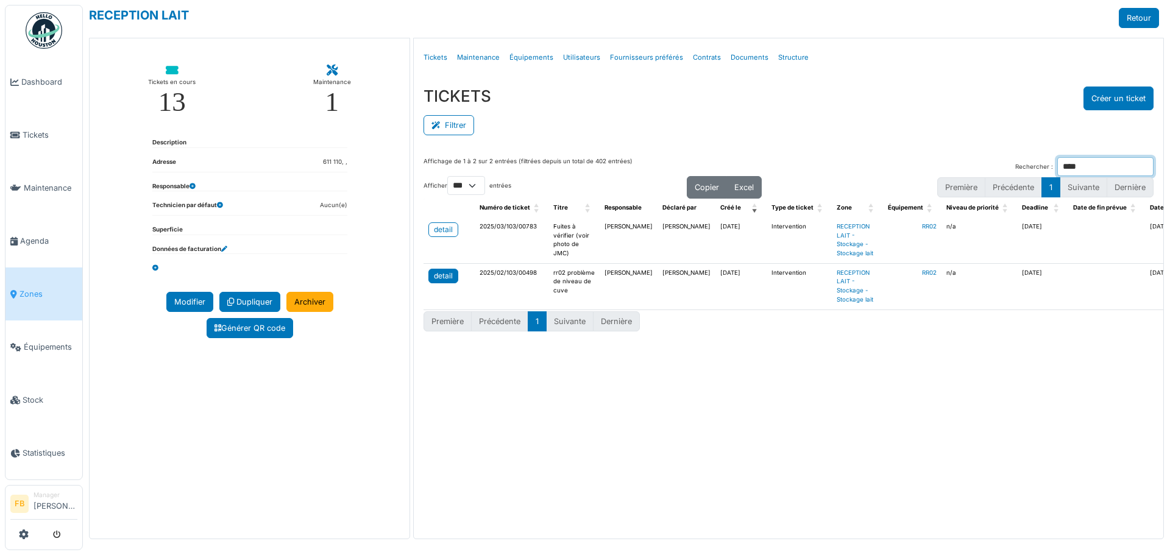
type input "****"
click at [444, 273] on div "detail" at bounding box center [443, 276] width 19 height 11
